Goal: Contribute content: Add original content to the website for others to see

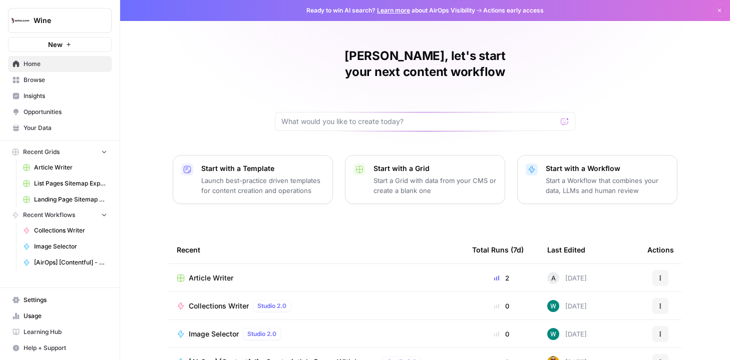
click at [72, 83] on span "Browse" at bounding box center [66, 80] width 84 height 9
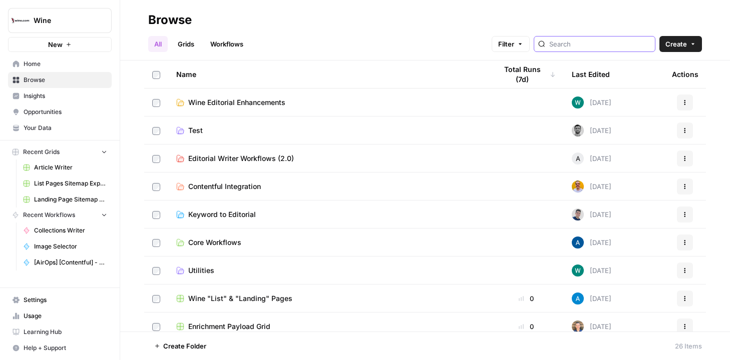
click at [590, 48] on input "search" at bounding box center [600, 44] width 102 height 10
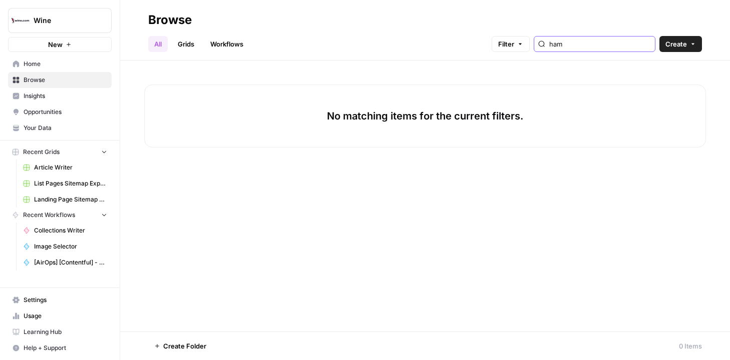
click at [596, 42] on input "ham" at bounding box center [600, 44] width 102 height 10
type input "h"
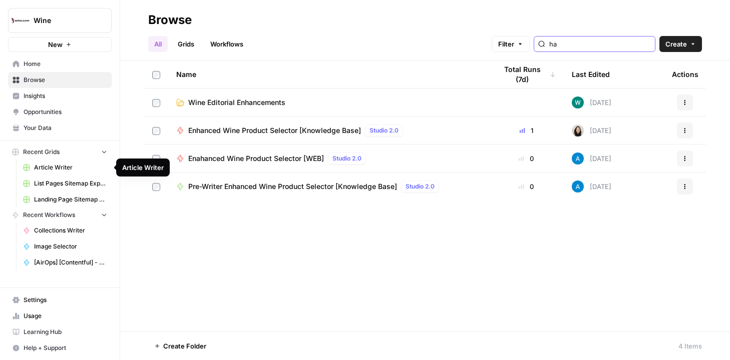
type input "ha"
click at [74, 169] on span "Article Writer" at bounding box center [70, 167] width 73 height 9
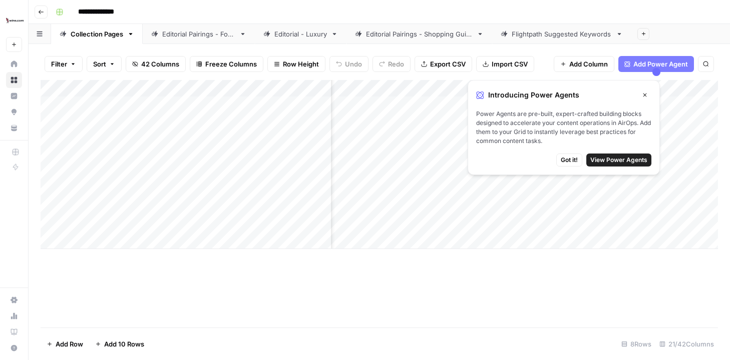
scroll to position [0, 46]
click at [646, 94] on icon "button" at bounding box center [645, 96] width 4 height 4
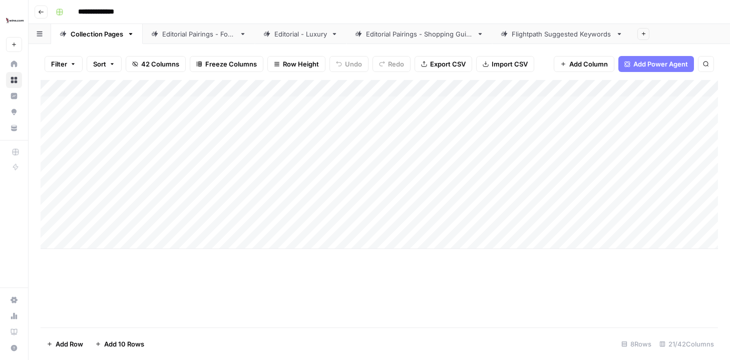
scroll to position [0, 0]
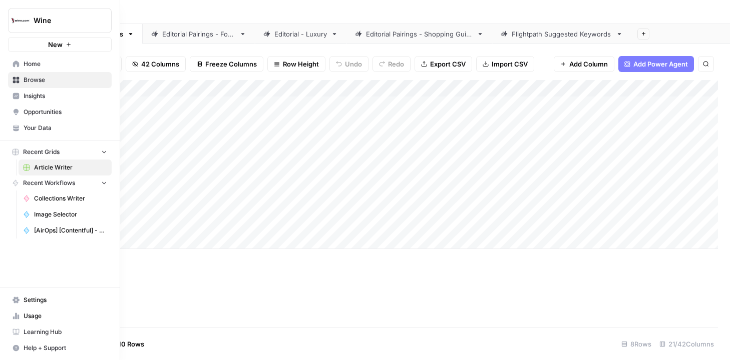
click at [101, 154] on icon "button" at bounding box center [104, 151] width 7 height 7
click at [101, 154] on icon "button" at bounding box center [104, 152] width 7 height 7
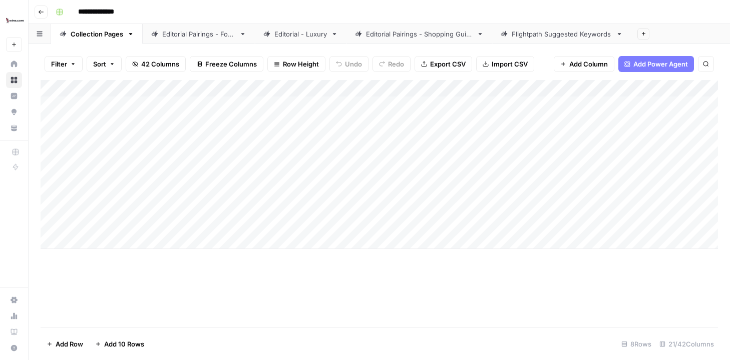
click at [104, 58] on button "Sort" at bounding box center [104, 64] width 35 height 16
click at [74, 69] on button "Filter" at bounding box center [64, 64] width 38 height 16
click at [330, 49] on div "Filter Sort 42 Columns Freeze Columns Row Height Undo Redo Export CSV Import CS…" at bounding box center [379, 64] width 677 height 32
click at [224, 39] on link "Editorial Pairings - Food" at bounding box center [199, 34] width 112 height 20
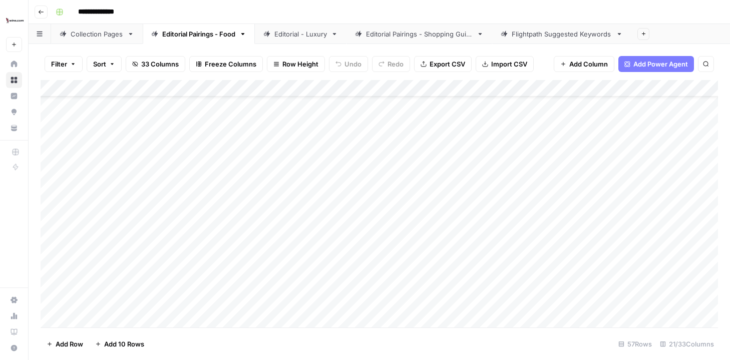
click at [284, 152] on div "Add Column" at bounding box center [379, 204] width 677 height 248
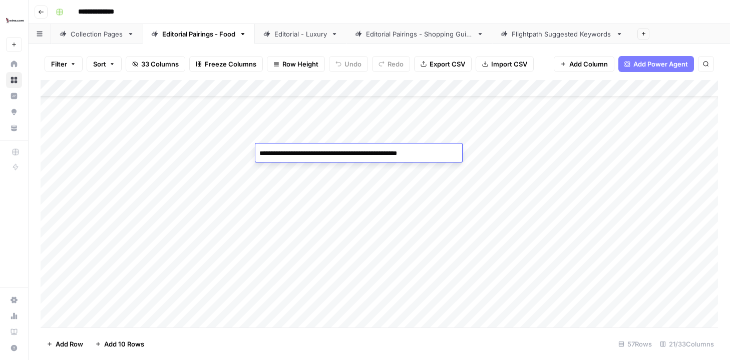
click at [284, 152] on textarea "**********" at bounding box center [358, 154] width 207 height 14
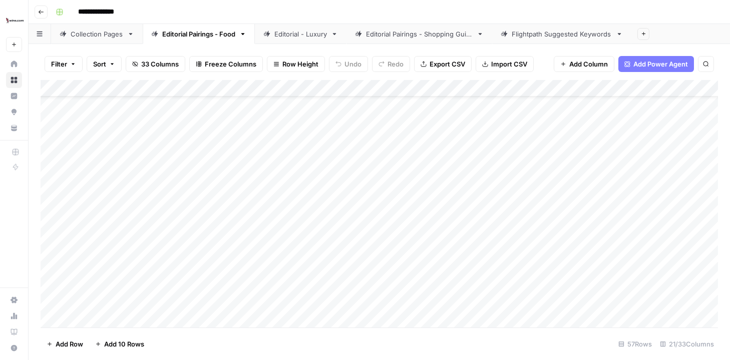
click at [131, 149] on div "Add Column" at bounding box center [379, 204] width 677 height 248
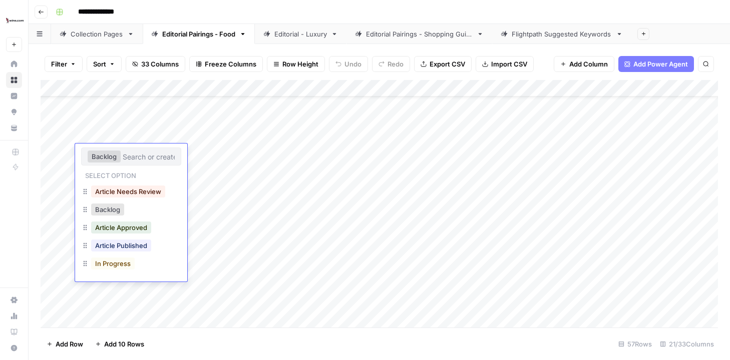
click at [293, 155] on div "Add Column" at bounding box center [379, 204] width 677 height 248
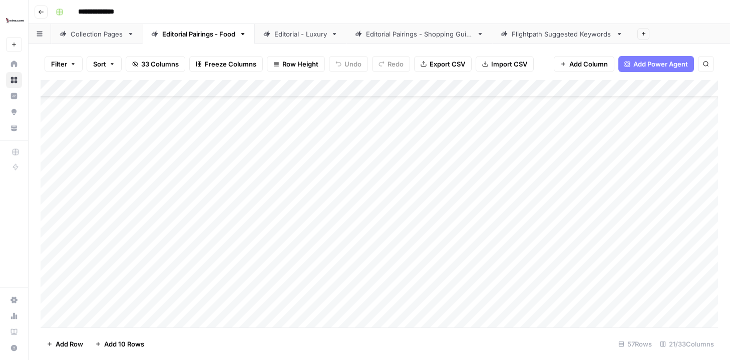
click at [603, 152] on div "Add Column" at bounding box center [379, 204] width 677 height 248
click at [686, 151] on div "Add Column" at bounding box center [379, 204] width 677 height 248
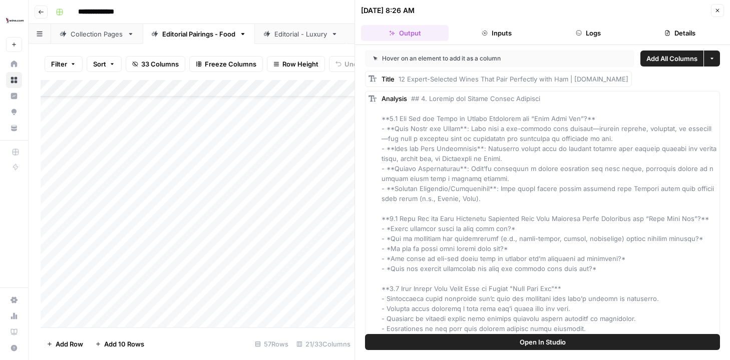
click at [326, 0] on header "**********" at bounding box center [379, 12] width 701 height 24
click at [719, 5] on button "Close" at bounding box center [717, 10] width 13 height 13
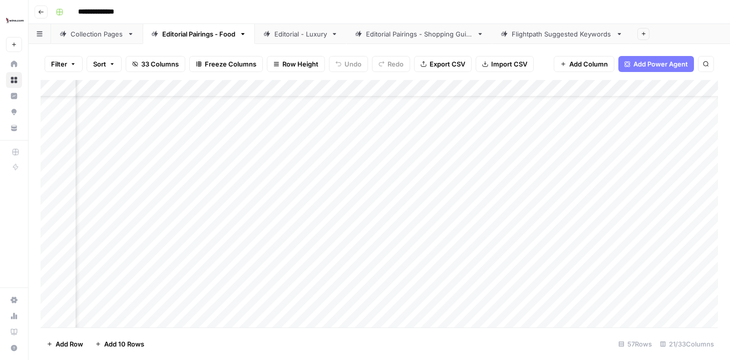
scroll to position [37, 813]
click at [282, 152] on div "Add Column" at bounding box center [379, 204] width 677 height 248
click at [383, 153] on div "Add Column" at bounding box center [379, 204] width 677 height 248
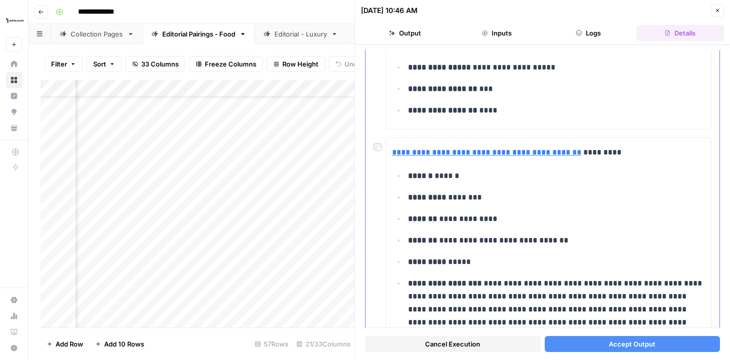
scroll to position [807, 0]
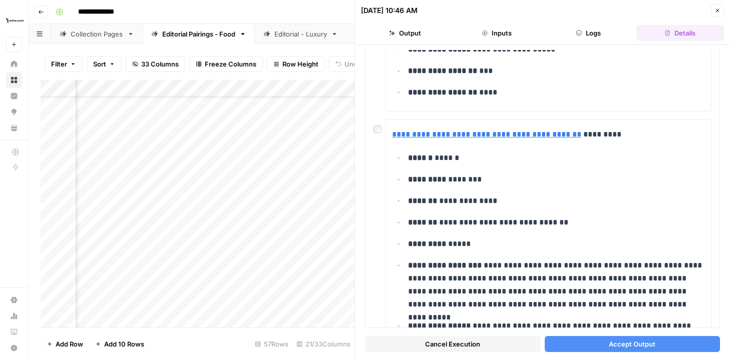
click at [721, 8] on button "Close" at bounding box center [717, 10] width 13 height 13
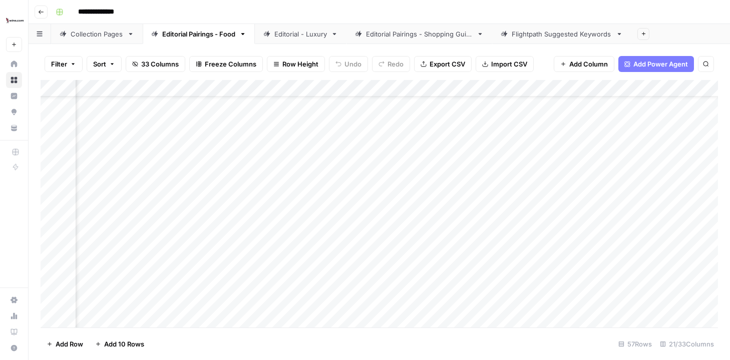
scroll to position [37, 1044]
click at [327, 151] on div "Add Column" at bounding box center [379, 204] width 677 height 248
click at [716, 320] on icon "close" at bounding box center [715, 320] width 5 height 5
